Goal: Use online tool/utility: Utilize a website feature to perform a specific function

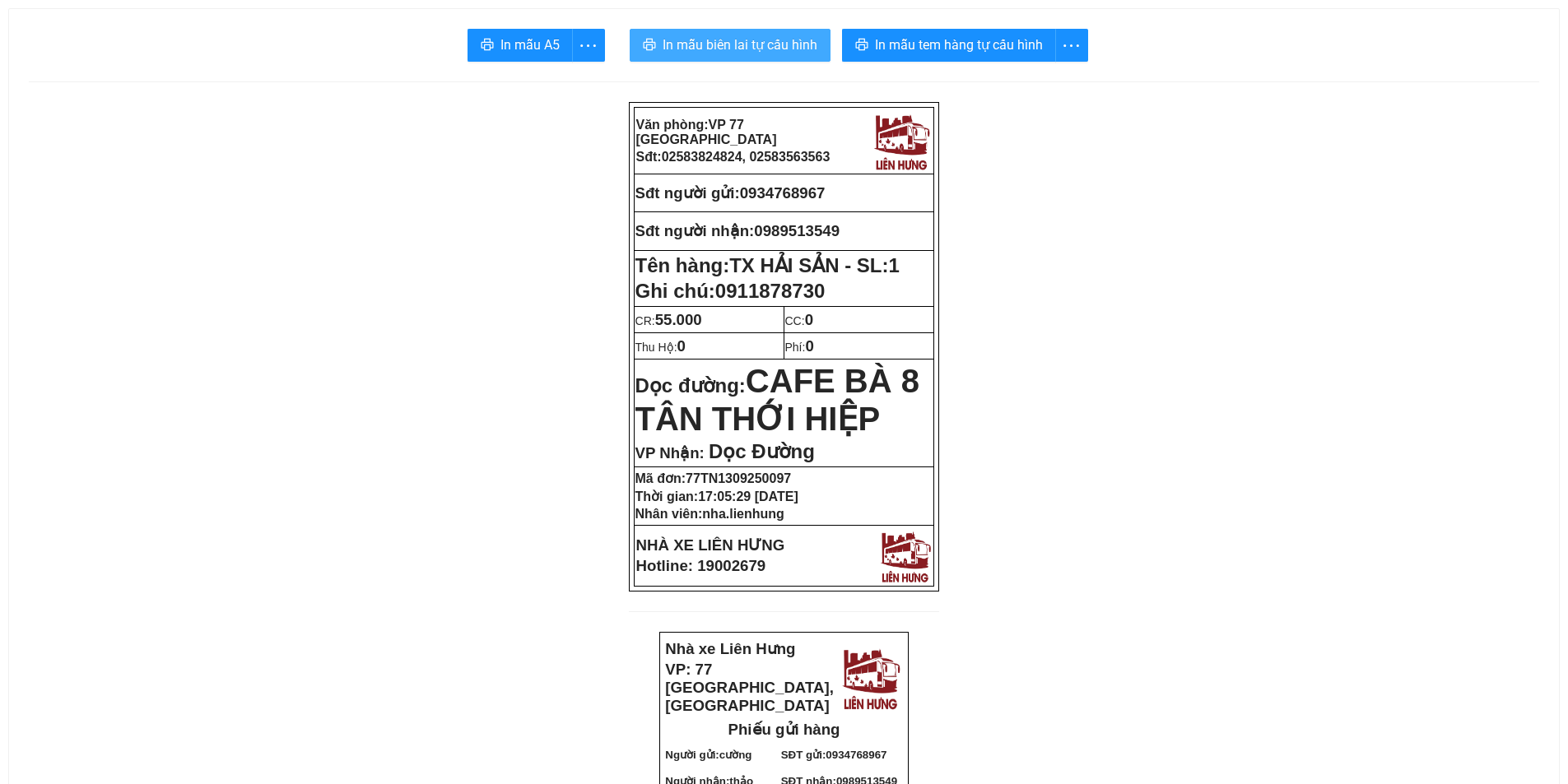
click at [741, 53] on span "In mẫu biên lai tự cấu hình" at bounding box center [740, 45] width 155 height 20
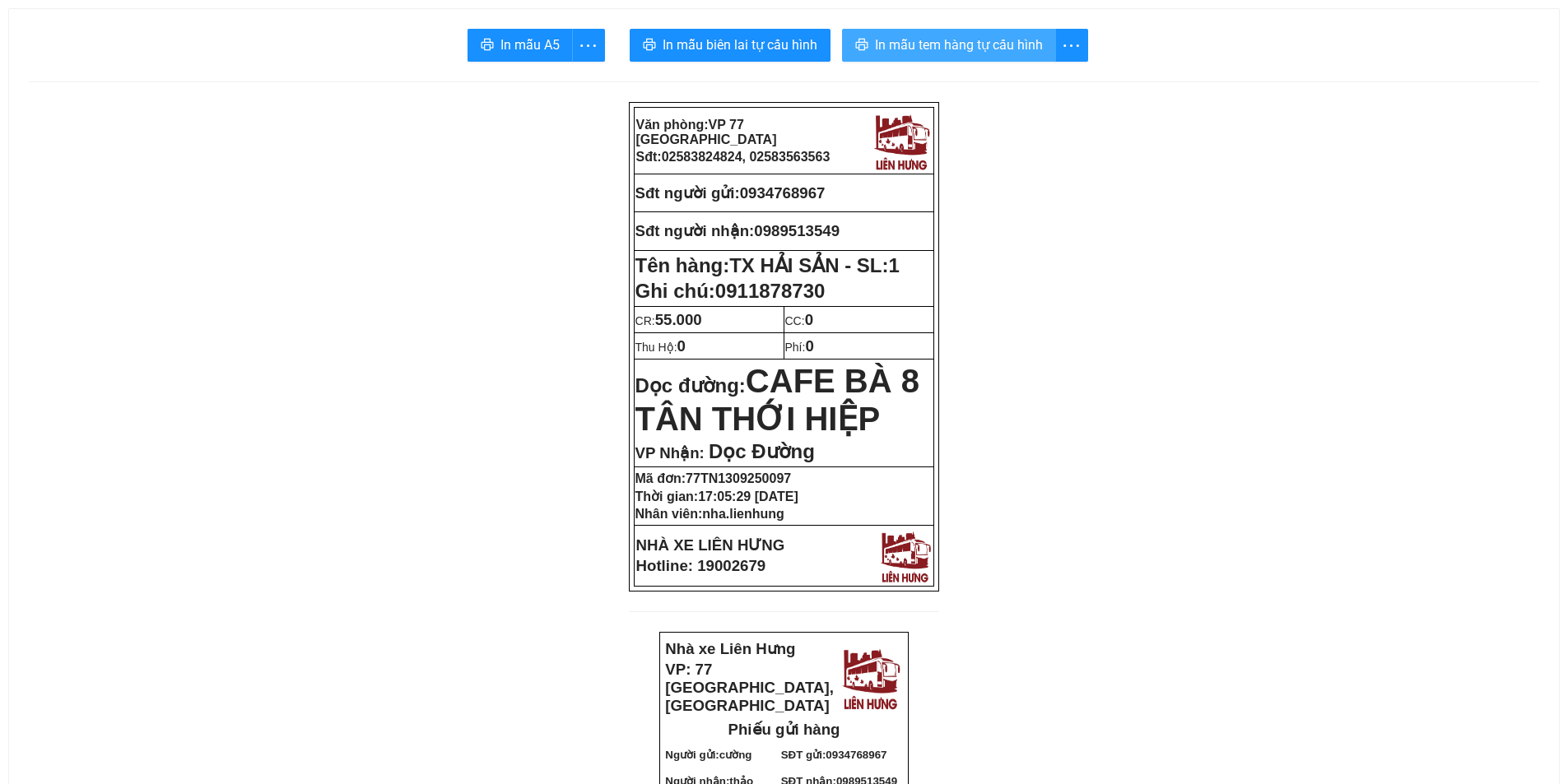
click at [990, 55] on span "In mẫu tem hàng tự cấu hình" at bounding box center [959, 45] width 168 height 20
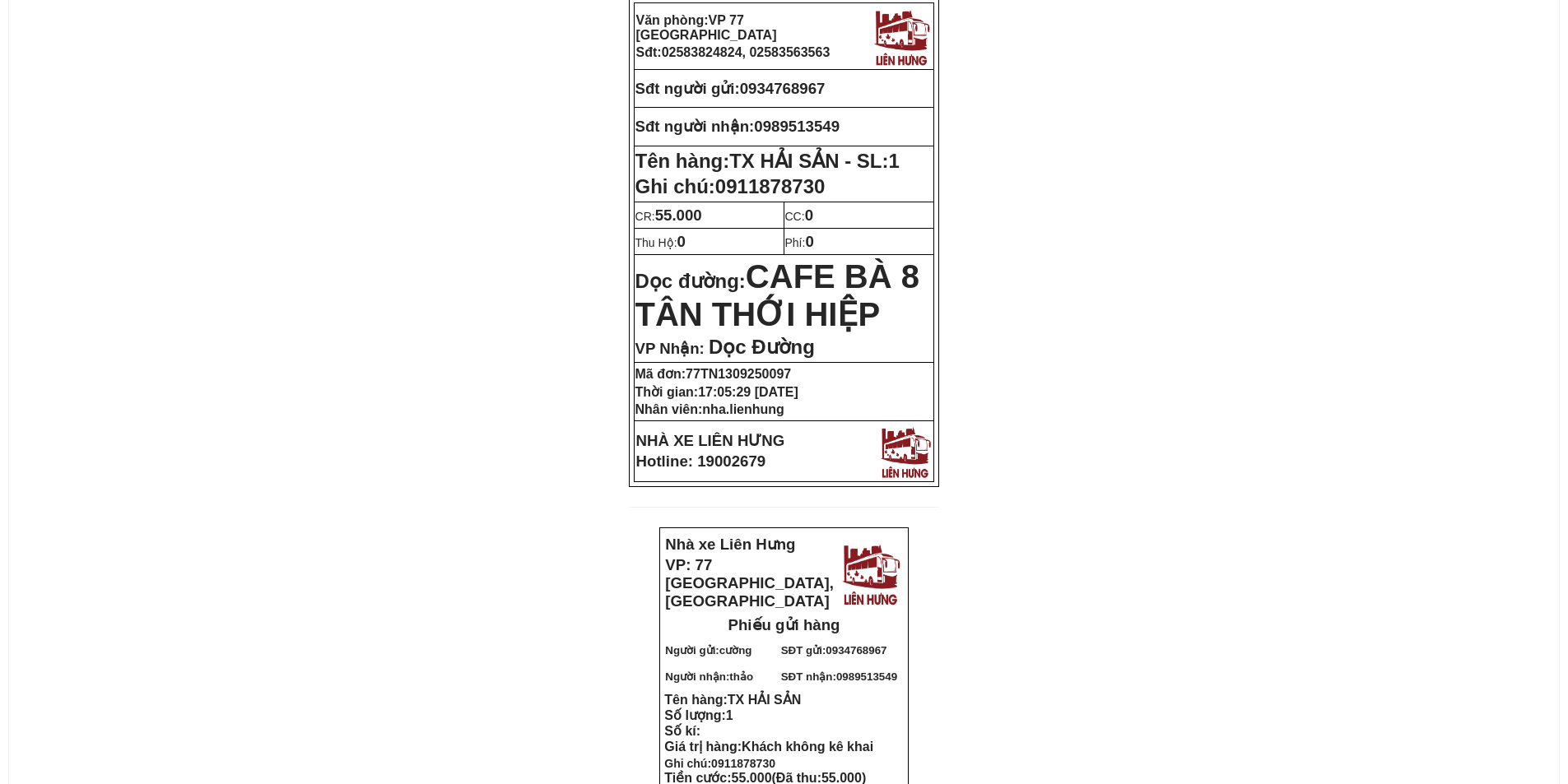
scroll to position [165, 0]
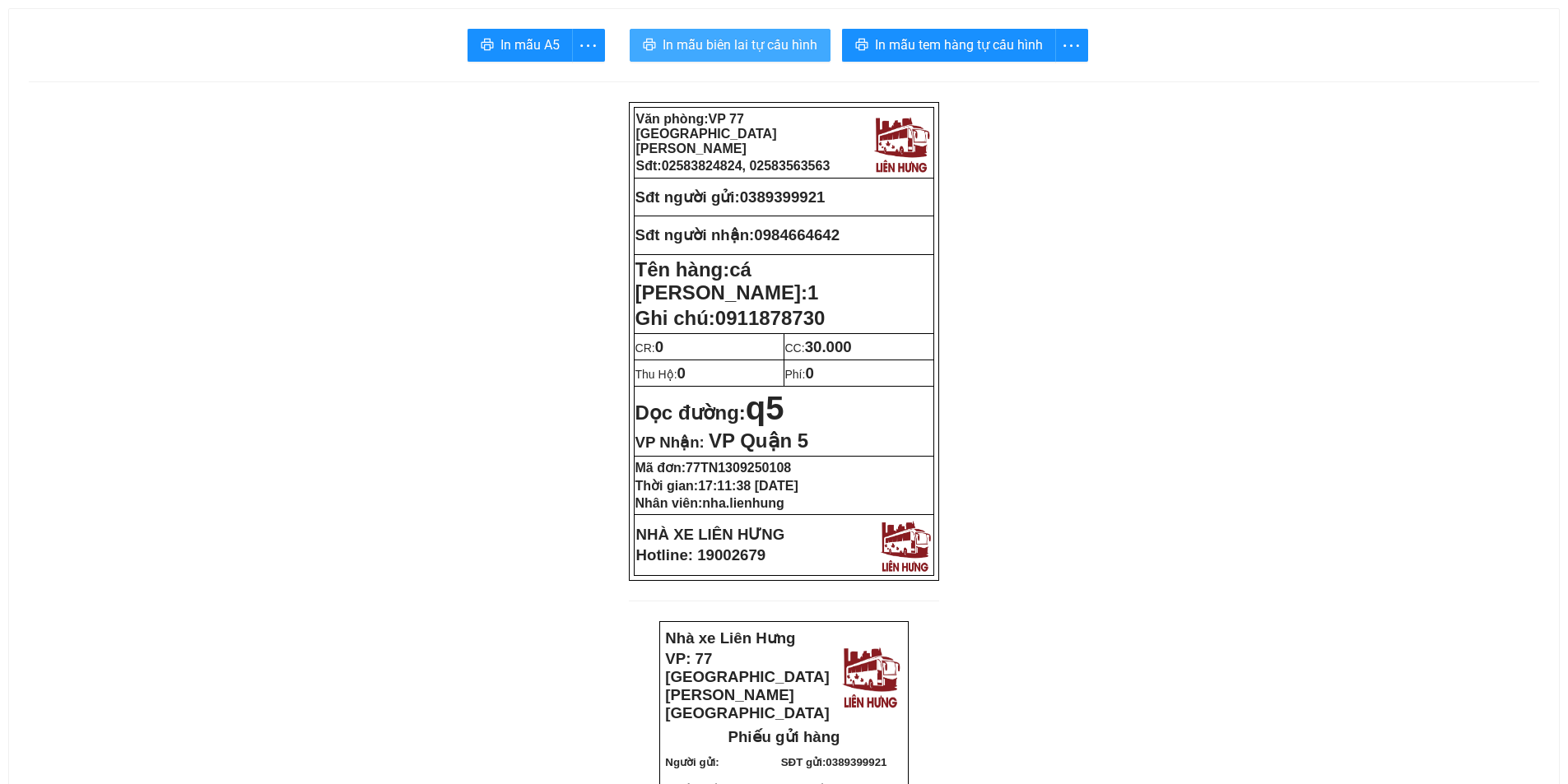
click at [718, 46] on span "In mẫu biên lai tự cấu hình" at bounding box center [740, 45] width 155 height 20
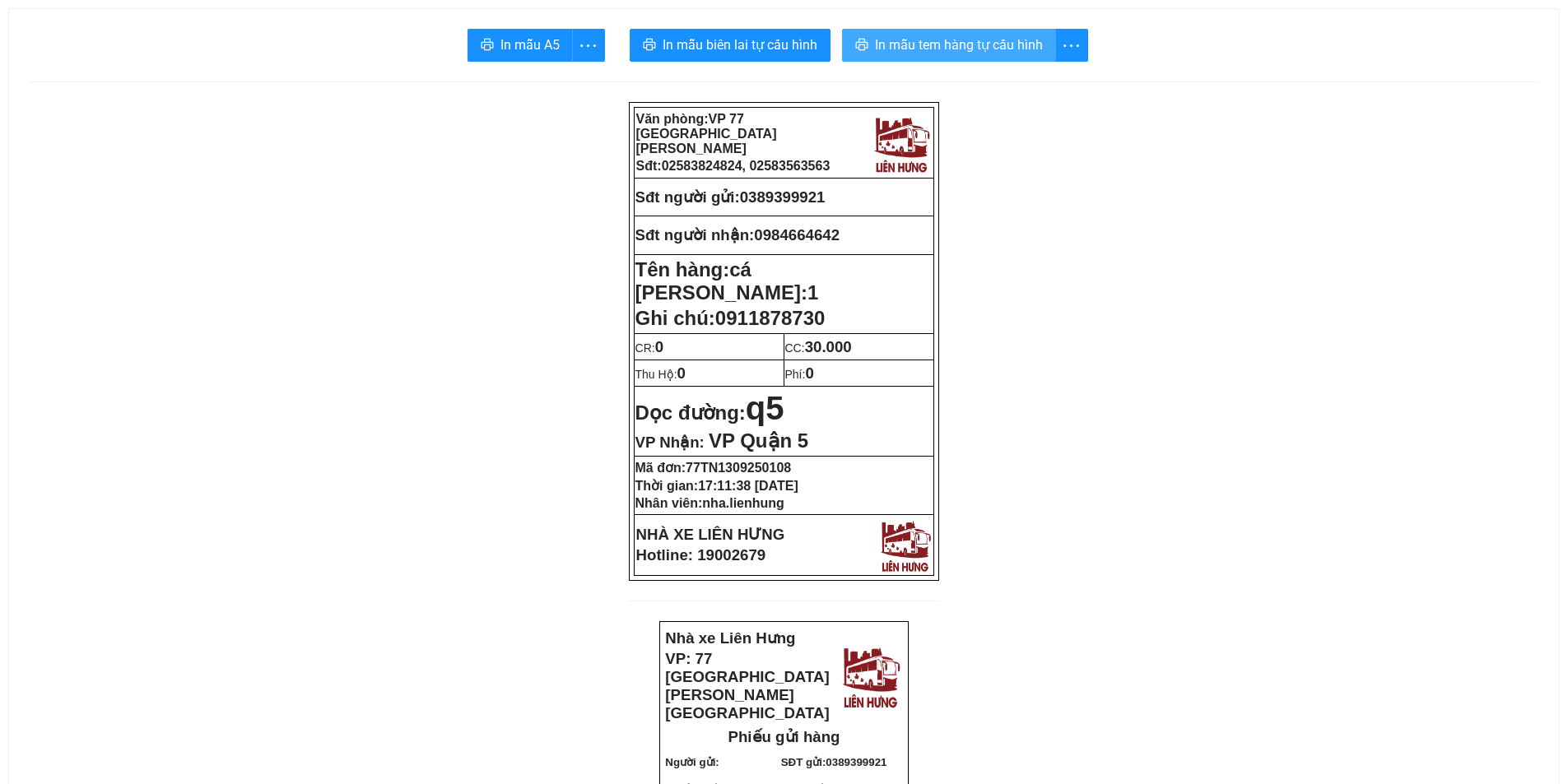
click at [926, 43] on span "In mẫu tem hàng tự cấu hình" at bounding box center [959, 45] width 168 height 20
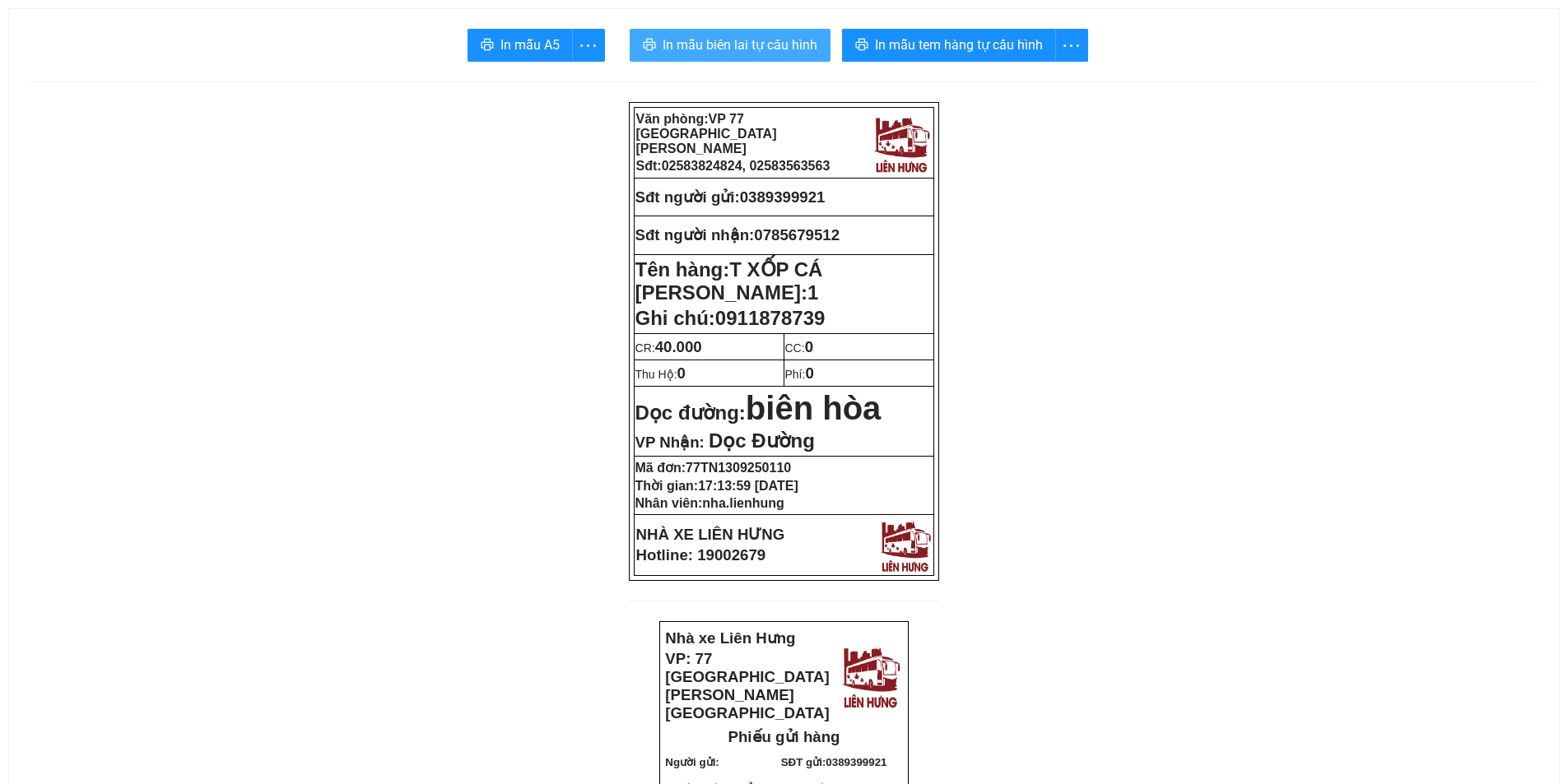
click at [739, 38] on span "In mẫu biên lai tự cấu hình" at bounding box center [740, 45] width 155 height 20
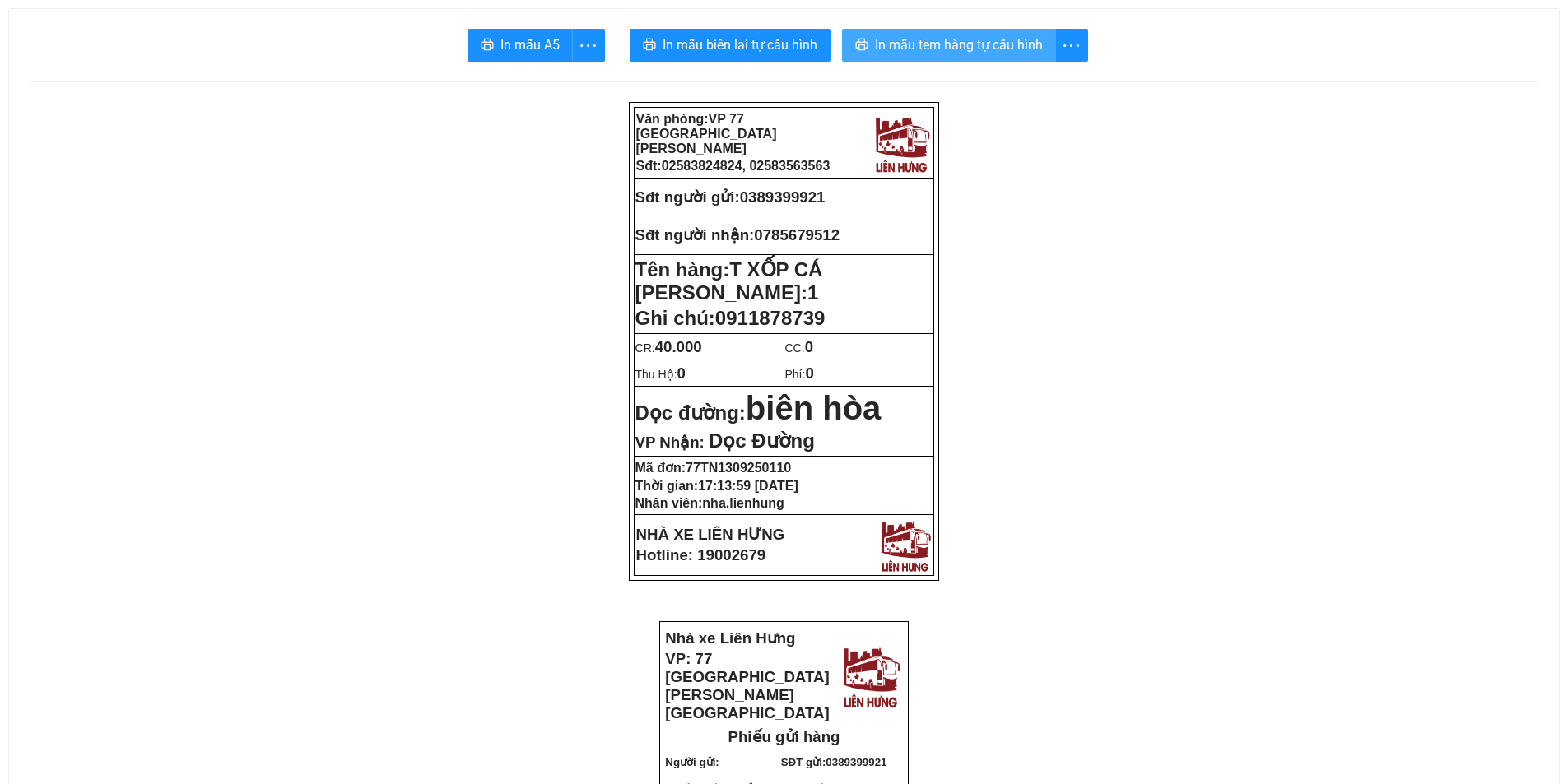
click at [911, 53] on span "In mẫu tem hàng tự cấu hình" at bounding box center [959, 45] width 168 height 20
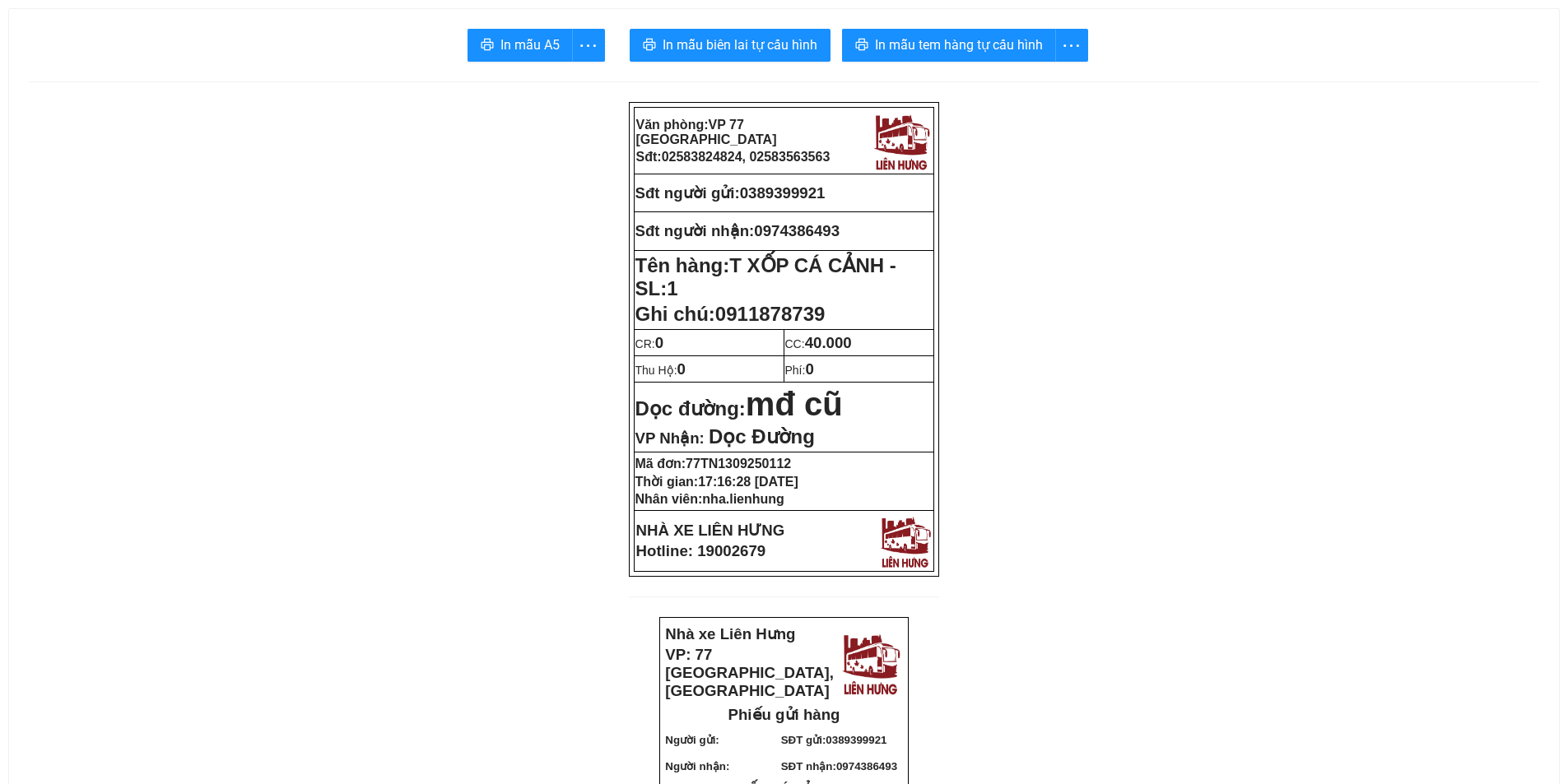
click at [682, 43] on span "In mẫu biên lai tự cấu hình" at bounding box center [740, 45] width 155 height 20
click at [900, 42] on span "In mẫu tem hàng tự cấu hình" at bounding box center [959, 45] width 168 height 20
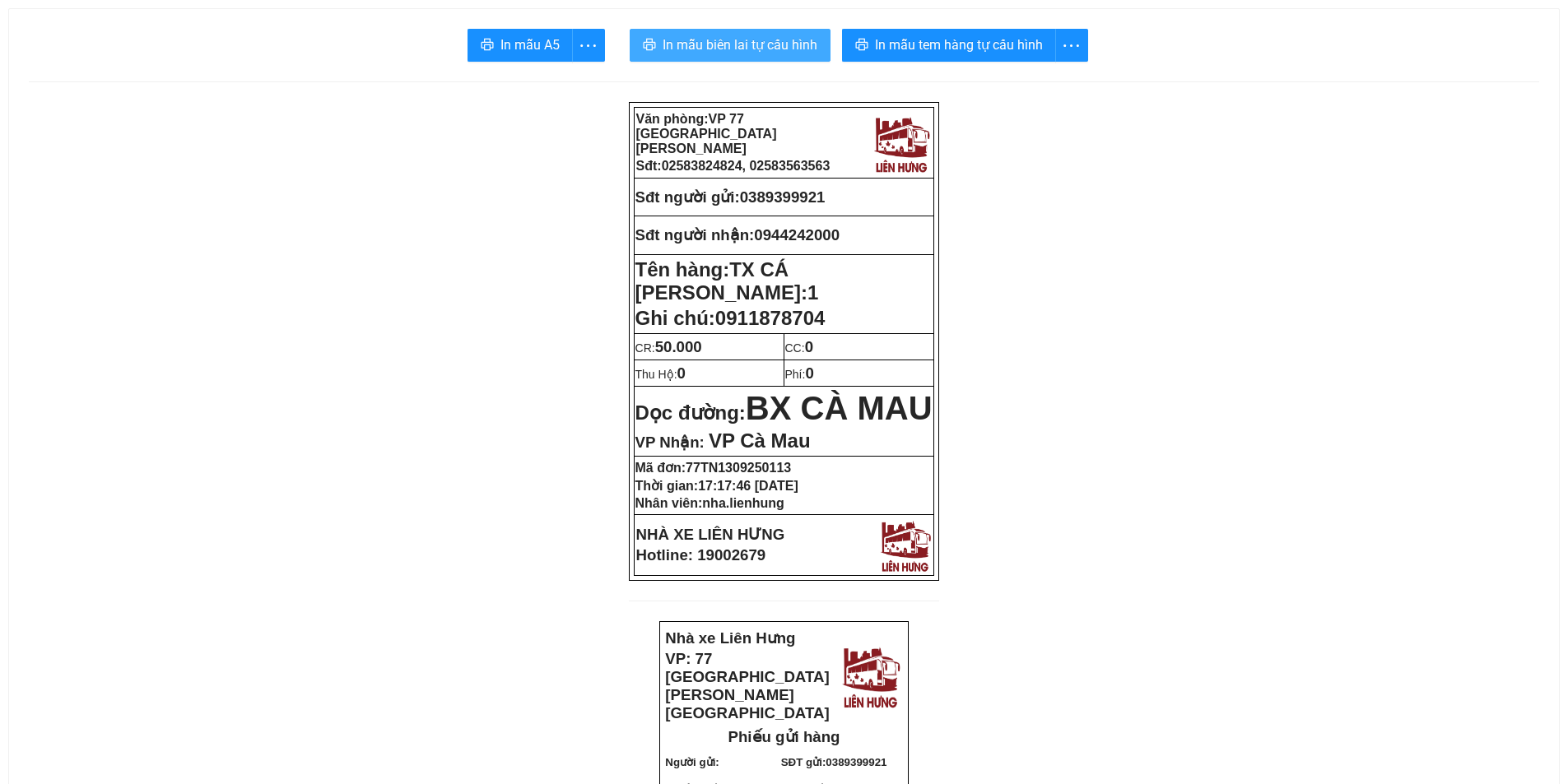
click at [741, 38] on span "In mẫu biên lai tự cấu hình" at bounding box center [740, 45] width 155 height 20
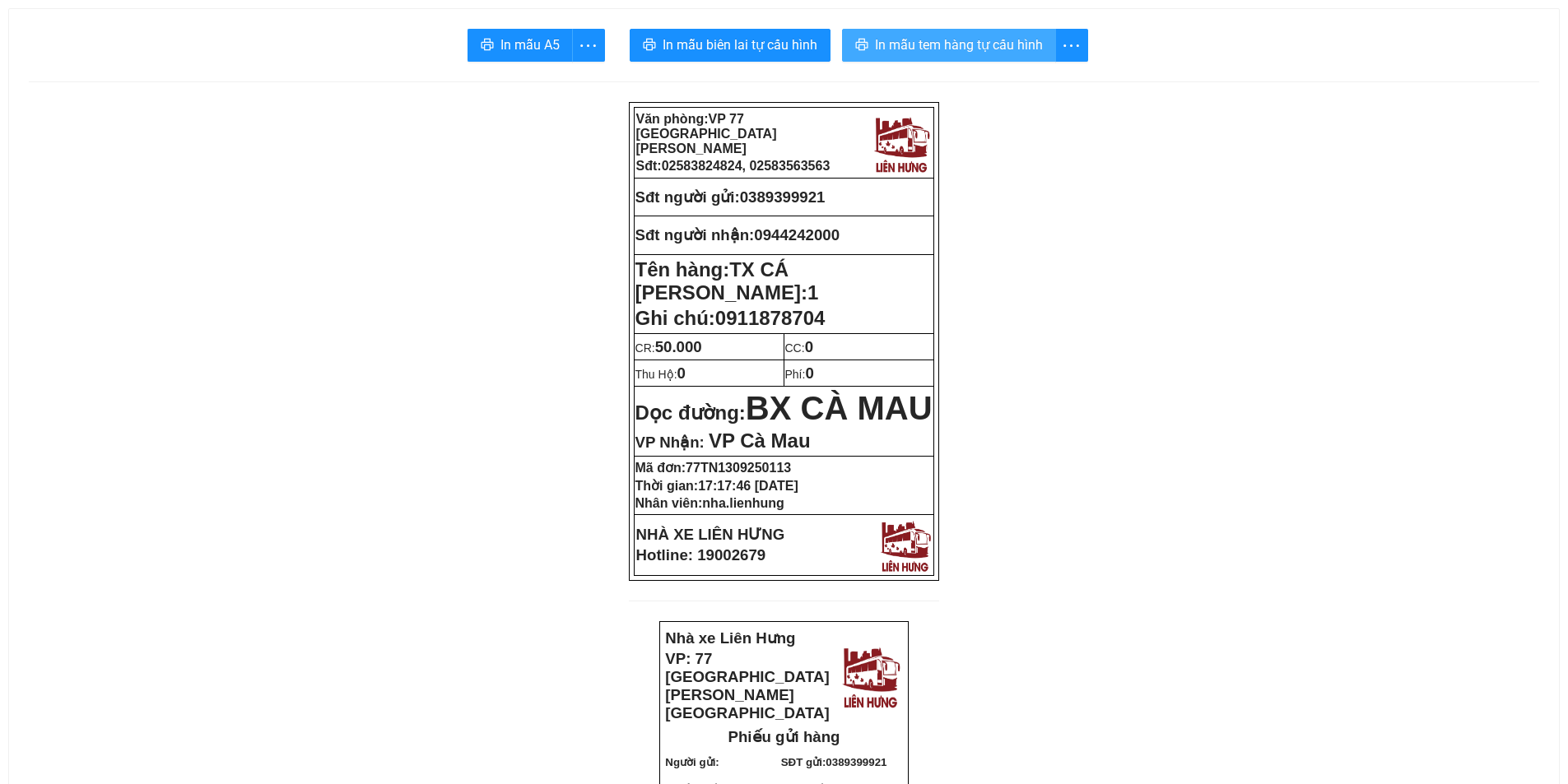
click at [1000, 39] on span "In mẫu tem hàng tự cấu hình" at bounding box center [959, 45] width 168 height 20
